Goal: Navigation & Orientation: Go to known website

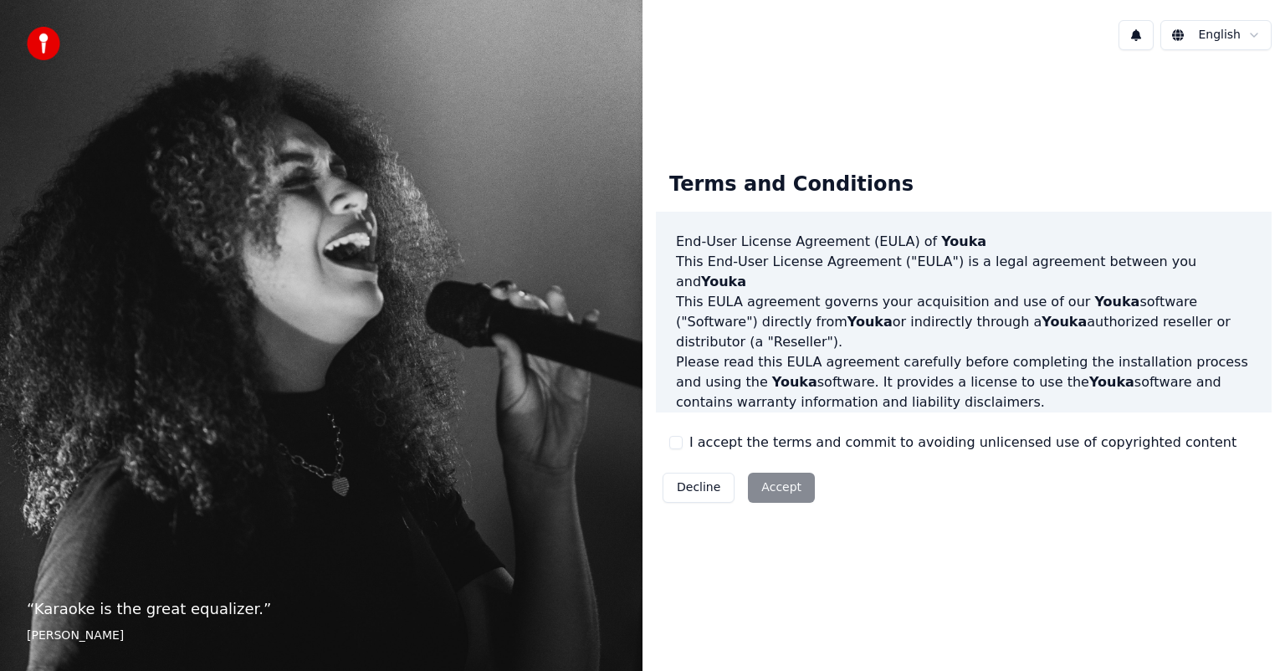
click at [1225, 33] on html "“ Karaoke is the great equalizer. ” Aisha Tyler English Terms and Conditions En…" at bounding box center [642, 335] width 1285 height 671
click at [1054, 125] on html "“ Karaoke is the great equalizer. ” Aisha Tyler English Terms and Conditions En…" at bounding box center [642, 335] width 1285 height 671
click at [780, 488] on div "Decline Accept" at bounding box center [739, 487] width 166 height 43
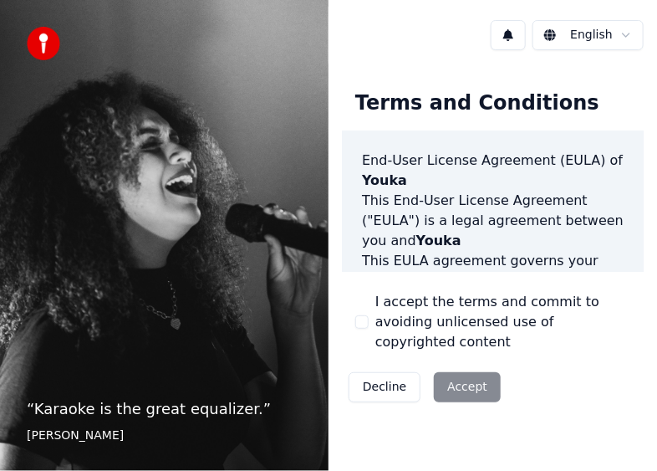
click at [466, 391] on div "Decline Accept" at bounding box center [425, 386] width 166 height 43
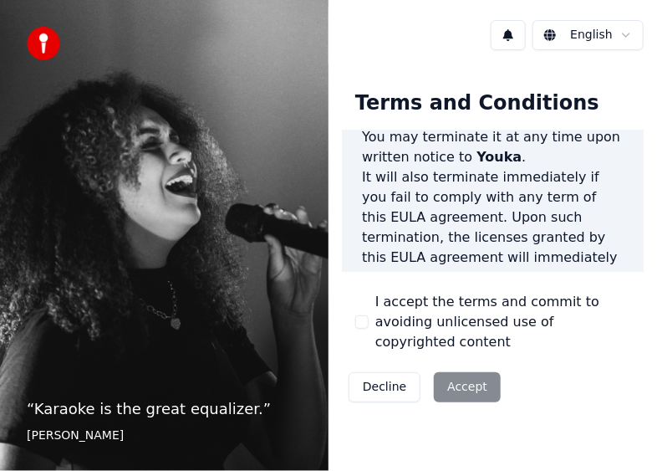
scroll to position [2227, 0]
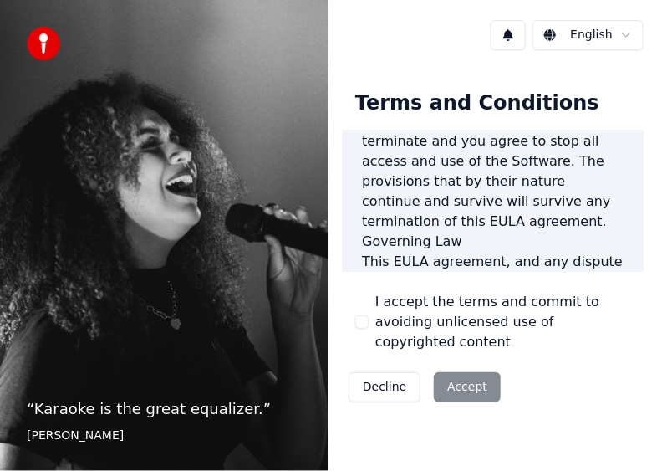
click at [470, 383] on div "Decline Accept" at bounding box center [425, 386] width 166 height 43
click at [385, 395] on button "Decline" at bounding box center [385, 387] width 72 height 30
